Goal: Find specific page/section: Find specific page/section

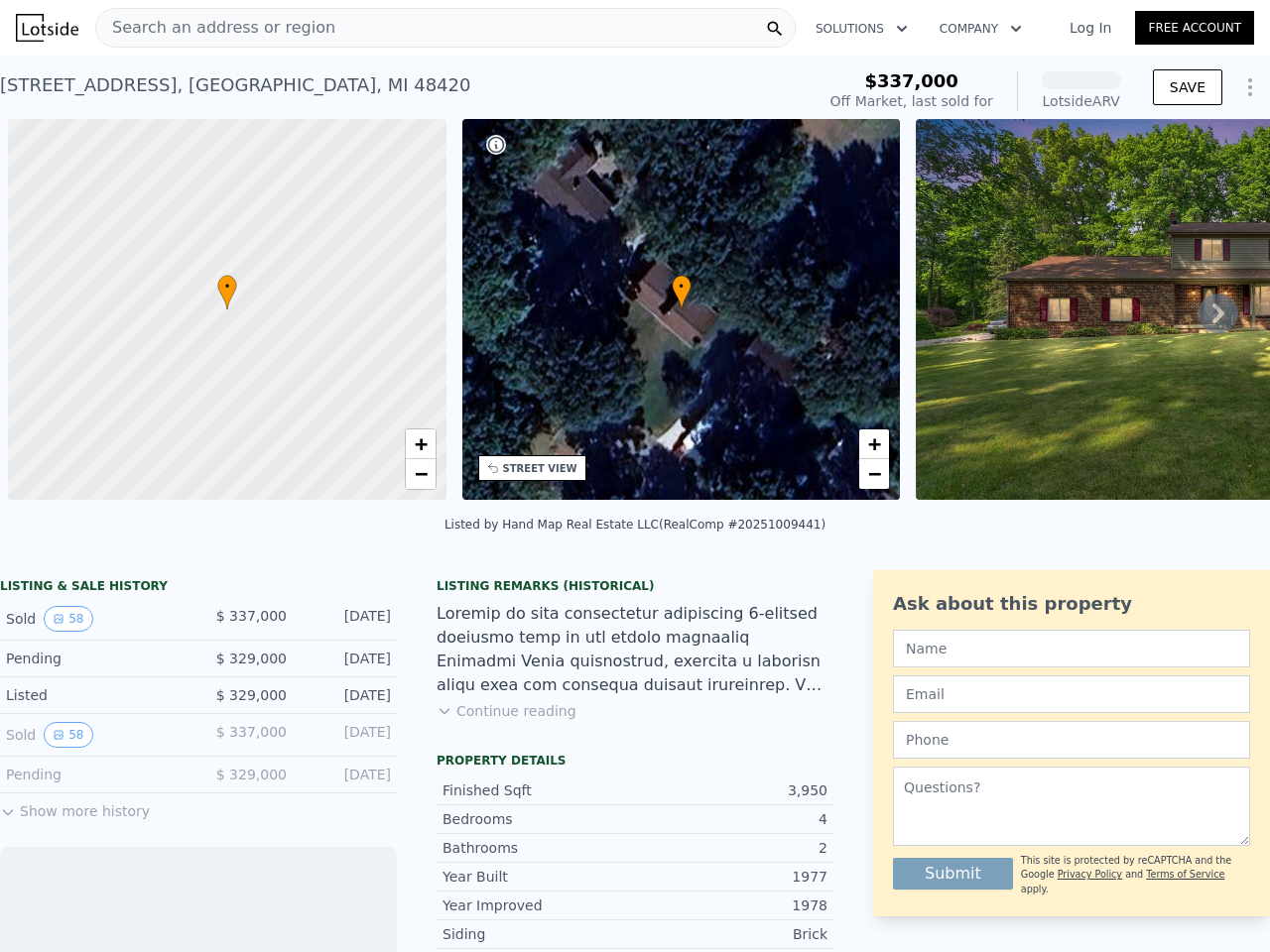
scroll to position [0, 8]
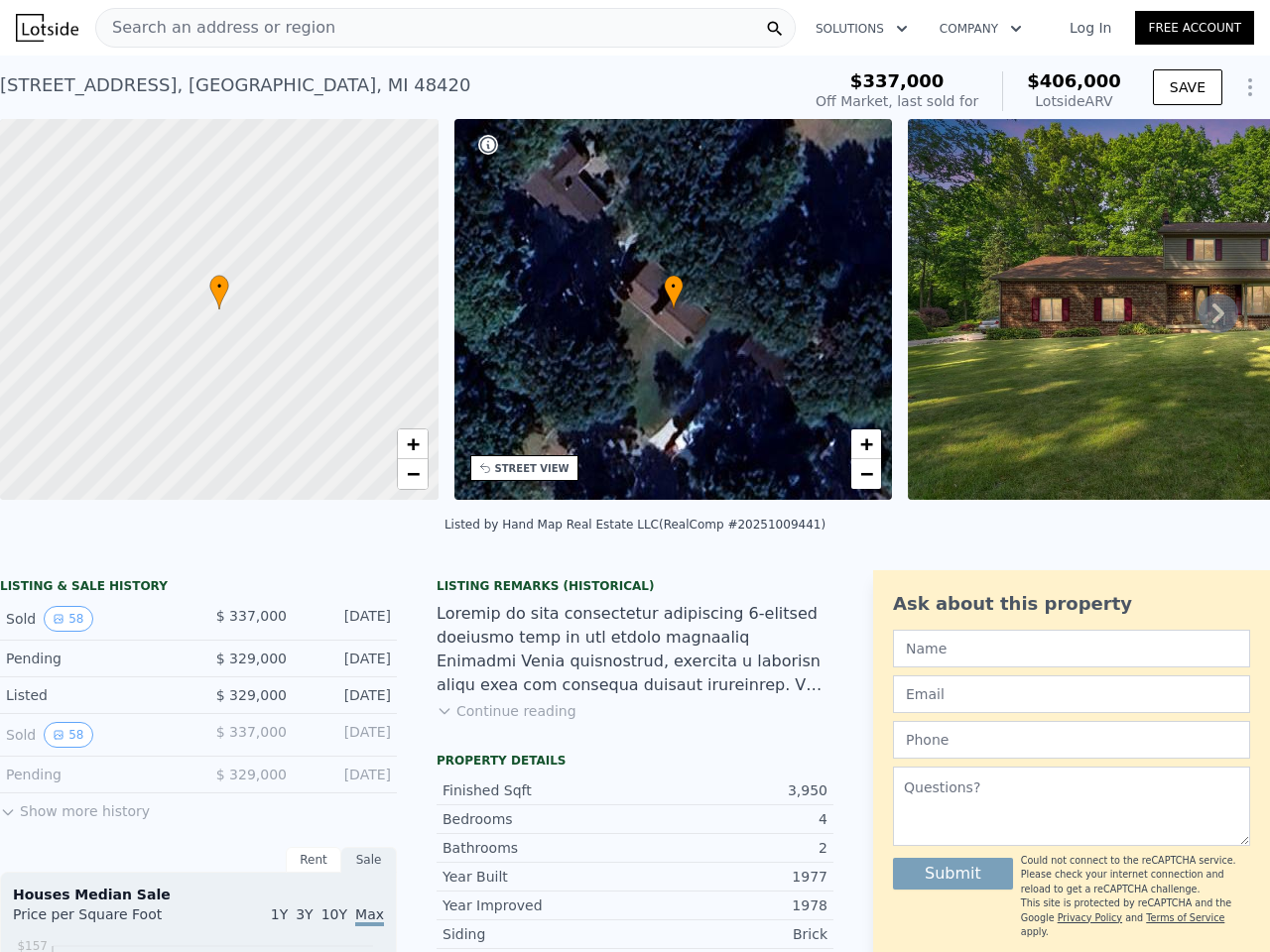
click at [635, 476] on div "• + −" at bounding box center [673, 309] width 438 height 381
click at [445, 28] on div "Search an address or region" at bounding box center [445, 28] width 701 height 40
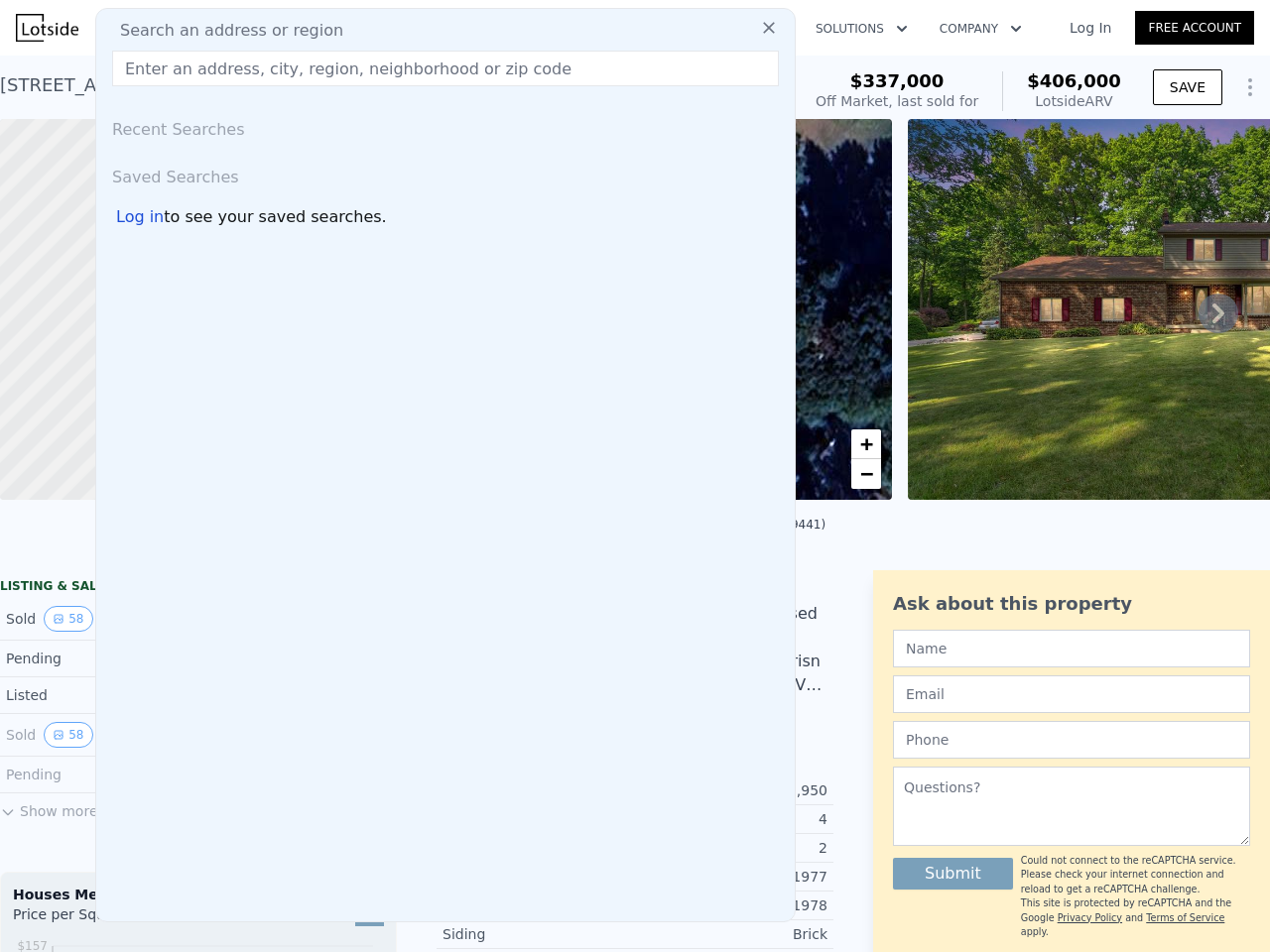
click at [860, 29] on button "Solutions" at bounding box center [862, 29] width 124 height 36
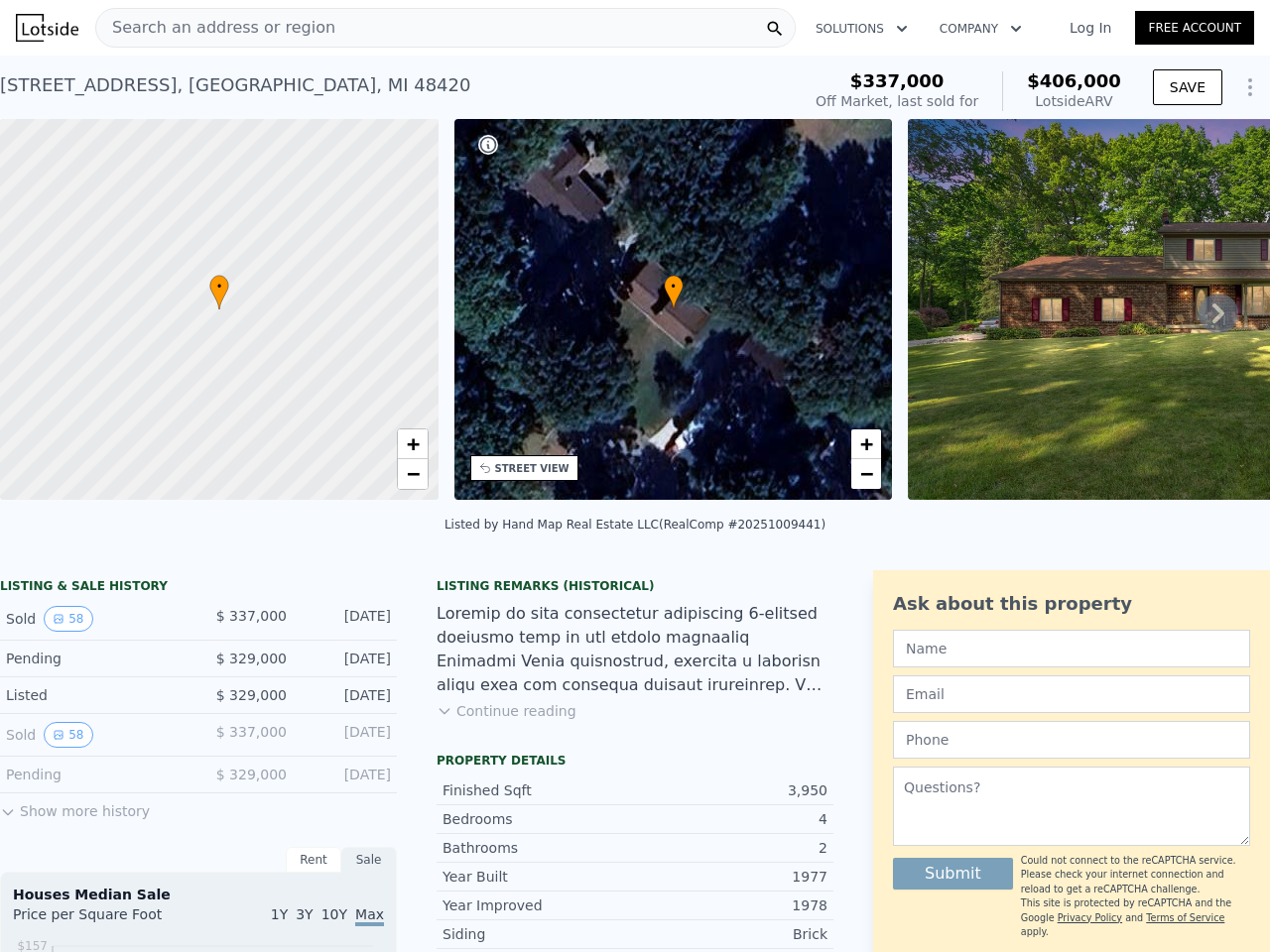
click at [976, 29] on button "Company" at bounding box center [980, 29] width 114 height 36
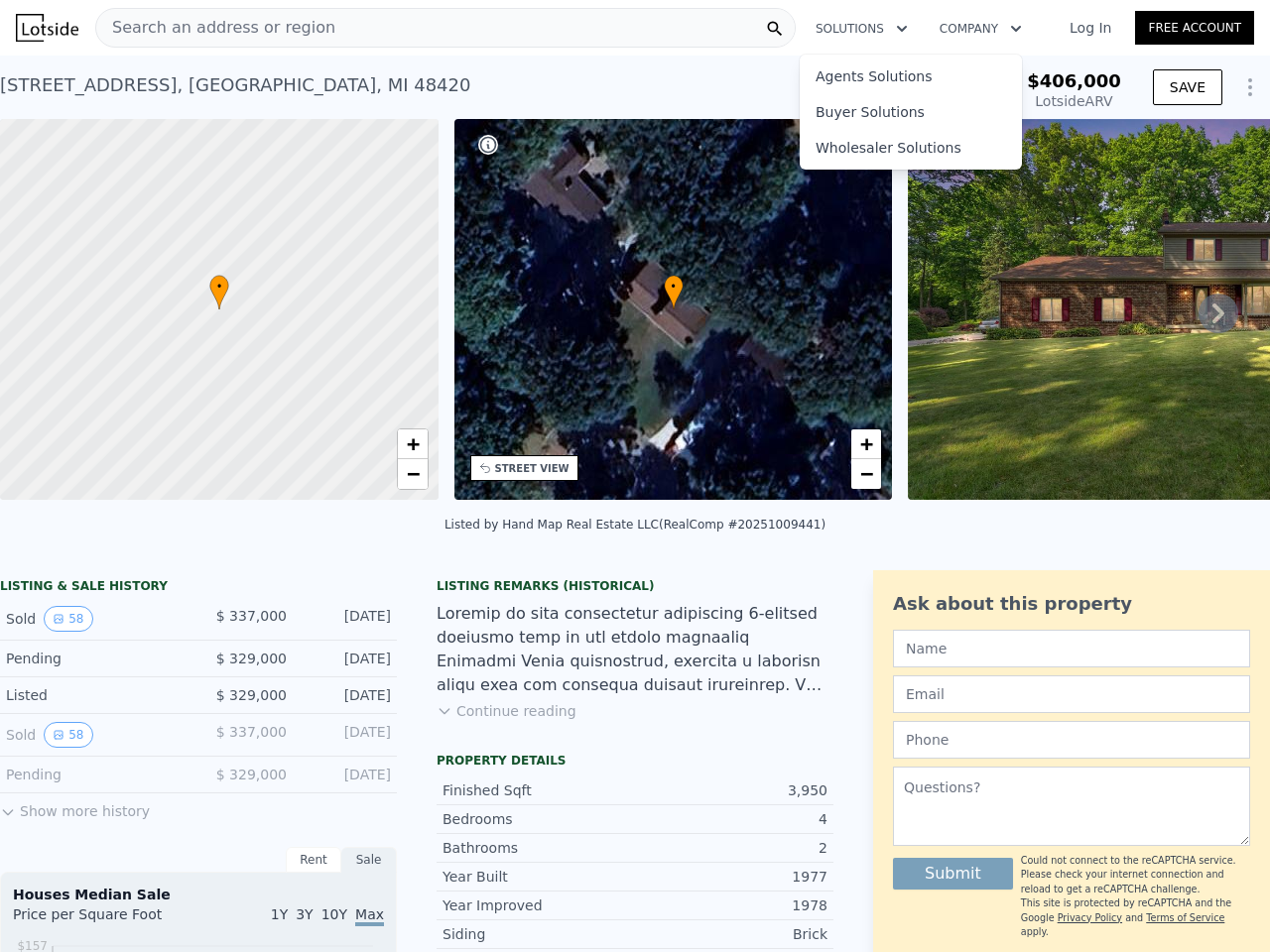
click at [1173, 87] on button "SAVE" at bounding box center [1188, 87] width 70 height 36
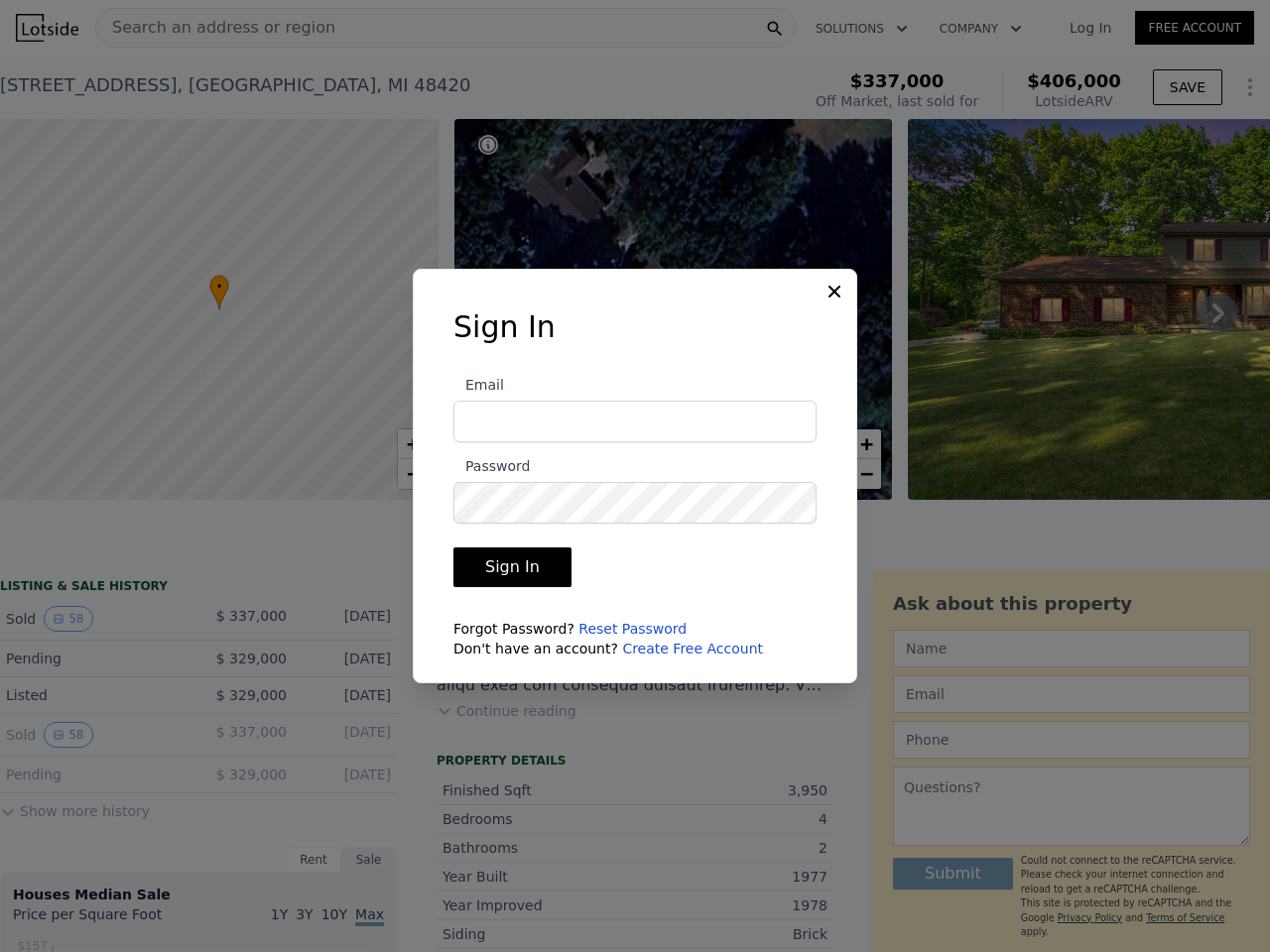
click at [1201, 321] on div at bounding box center [635, 476] width 1270 height 952
click at [220, 309] on div at bounding box center [219, 310] width 526 height 457
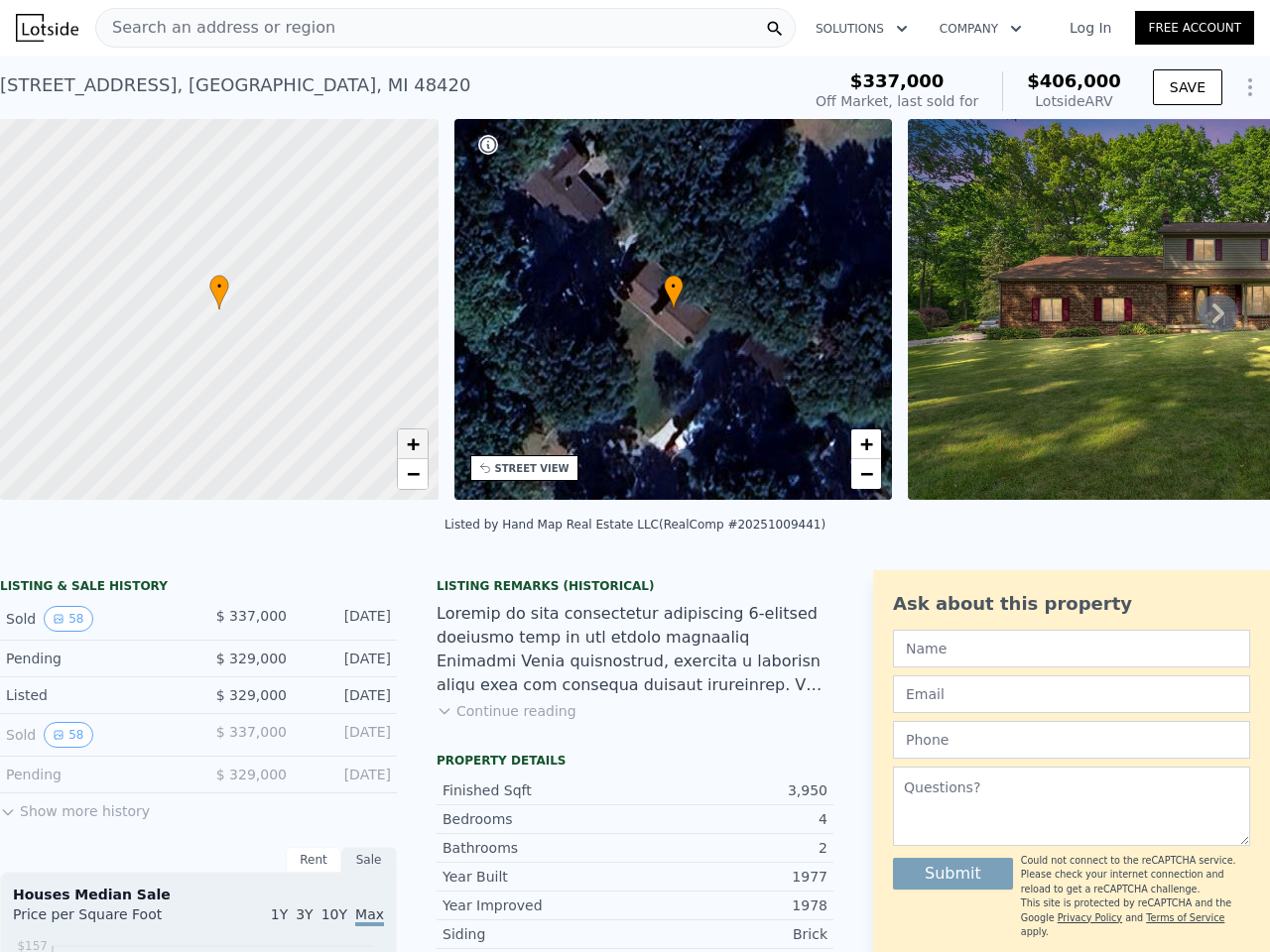
click at [412, 444] on span "+" at bounding box center [411, 443] width 13 height 25
click at [412, 474] on span "−" at bounding box center [411, 473] width 13 height 25
